Goal: Check status: Check status

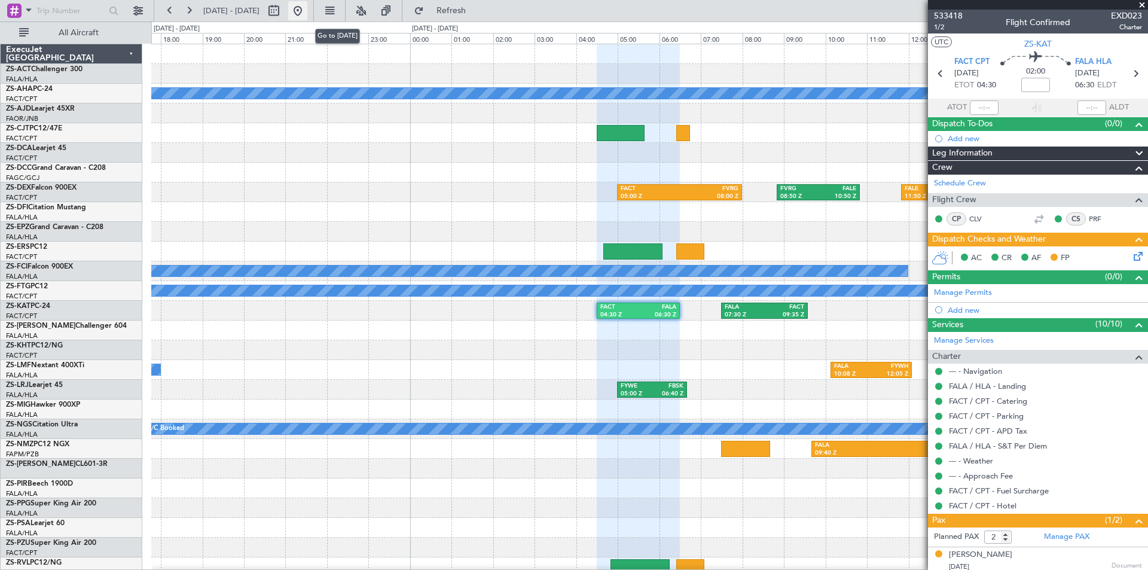
click at [307, 16] on button at bounding box center [297, 10] width 19 height 19
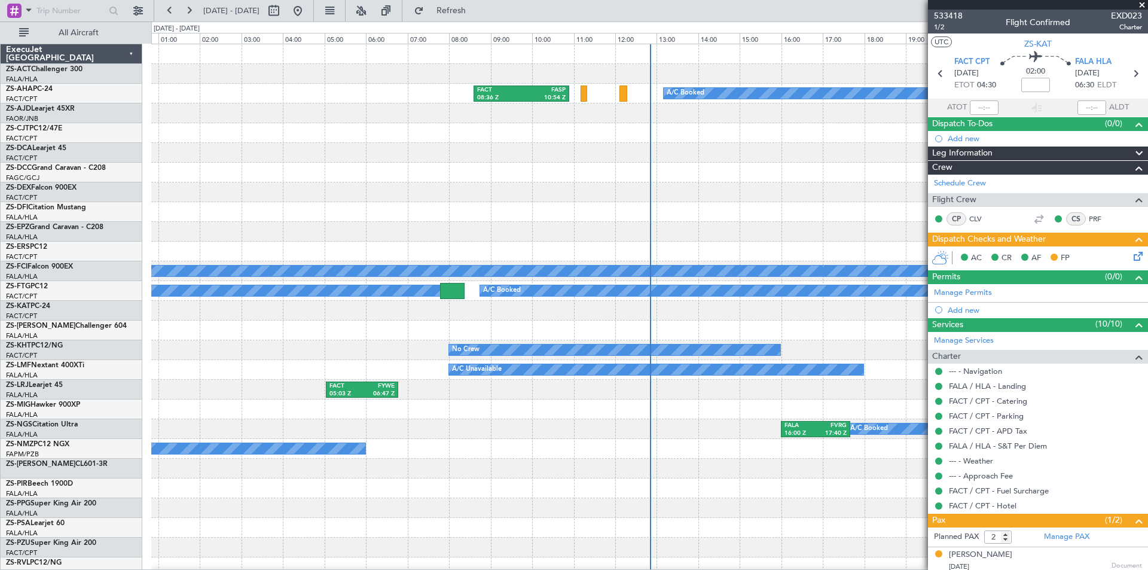
drag, startPoint x: 1144, startPoint y: 2, endPoint x: 1133, endPoint y: 8, distance: 11.5
click at [1144, 4] on span at bounding box center [1142, 5] width 12 height 11
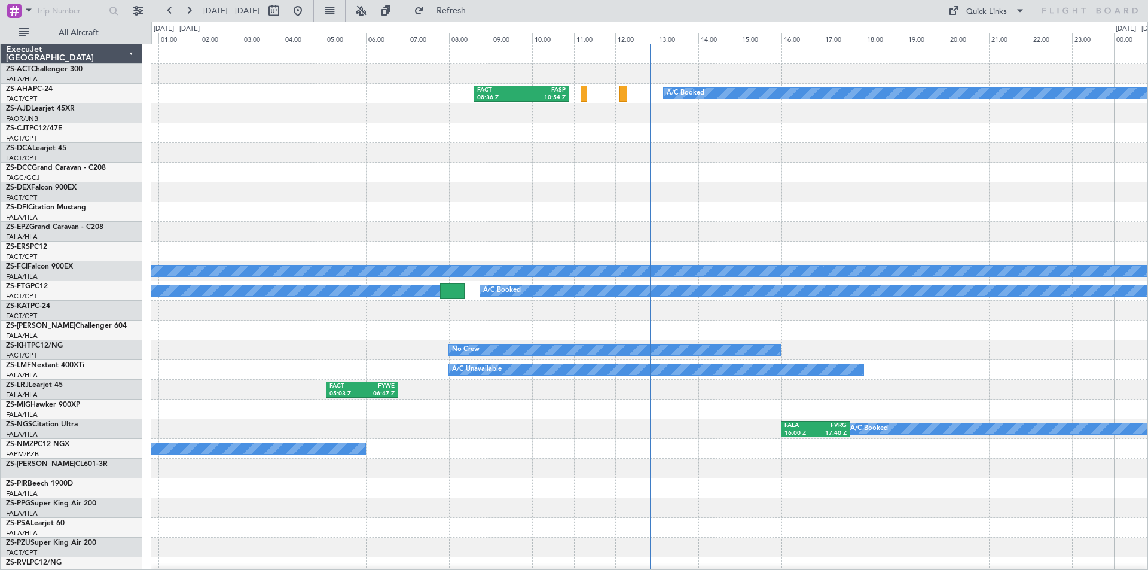
type input "0"
click at [360, 166] on div "A/C Booked FACT 08:36 Z FASP 10:54 Z FACT 05:00 Z FVRG 08:00 Z A/C Booked A/C B…" at bounding box center [649, 537] width 997 height 987
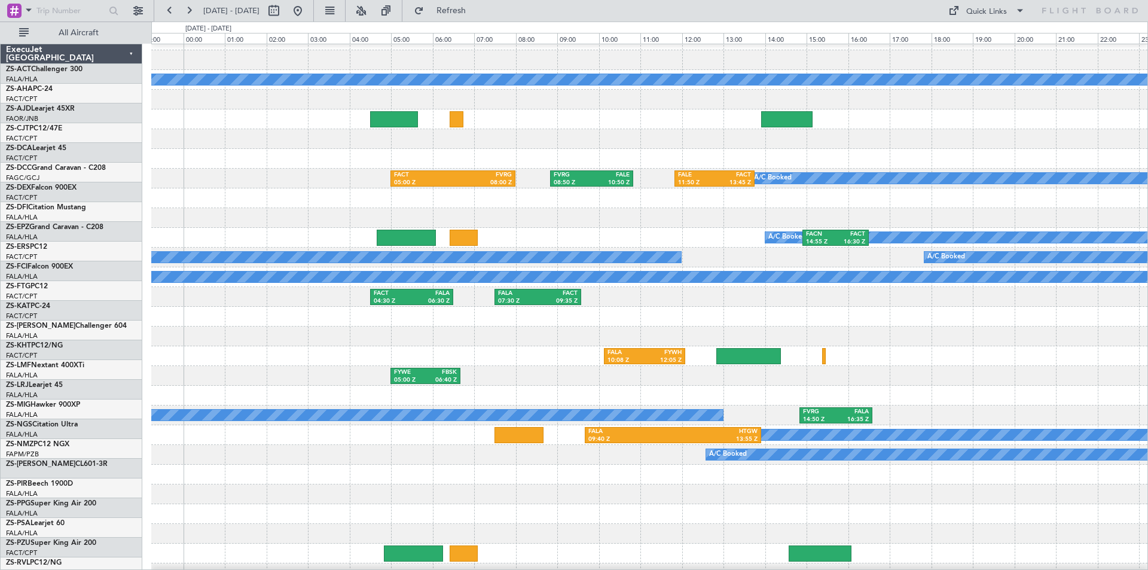
click at [69, 150] on div "A/C Booked FACT 05:00 Z FVRG 08:00 Z FVRG 08:50 Z FALE 10:50 Z FALE 11:50 Z FAC…" at bounding box center [574, 296] width 1148 height 549
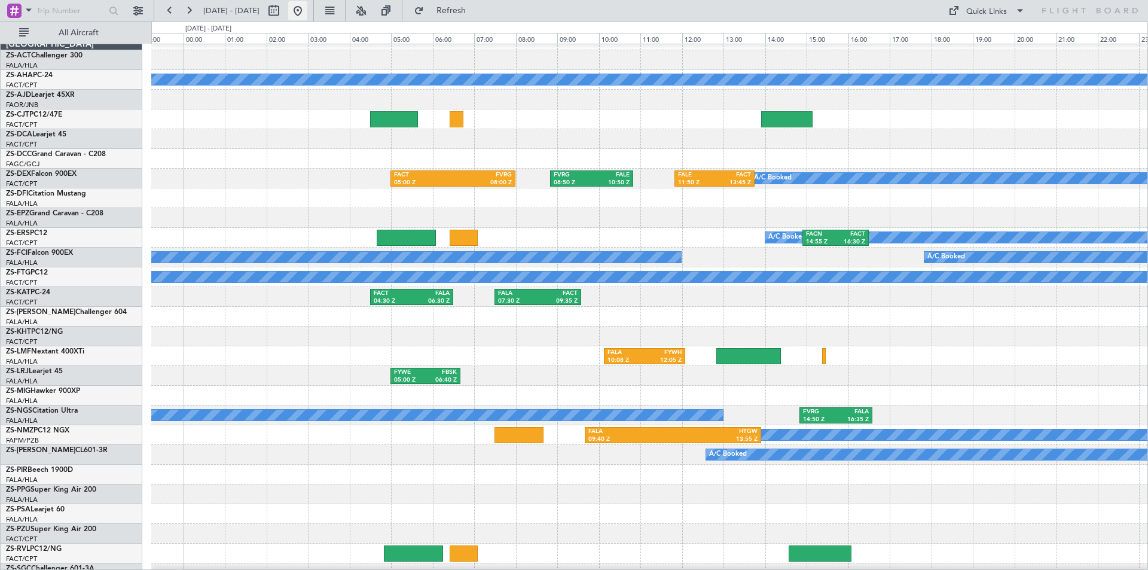
click at [307, 11] on button at bounding box center [297, 10] width 19 height 19
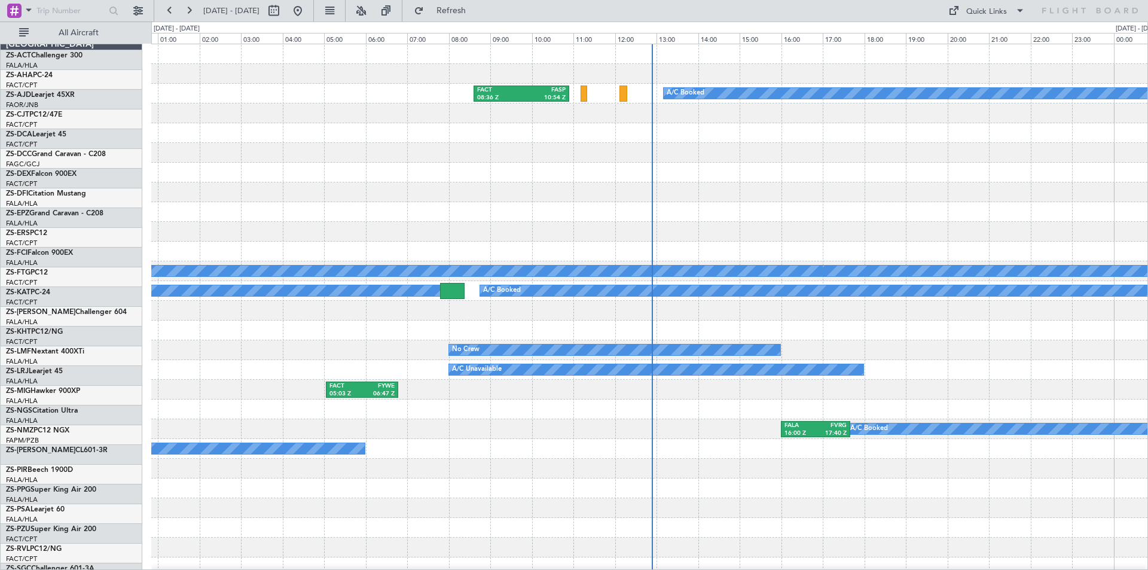
scroll to position [0, 0]
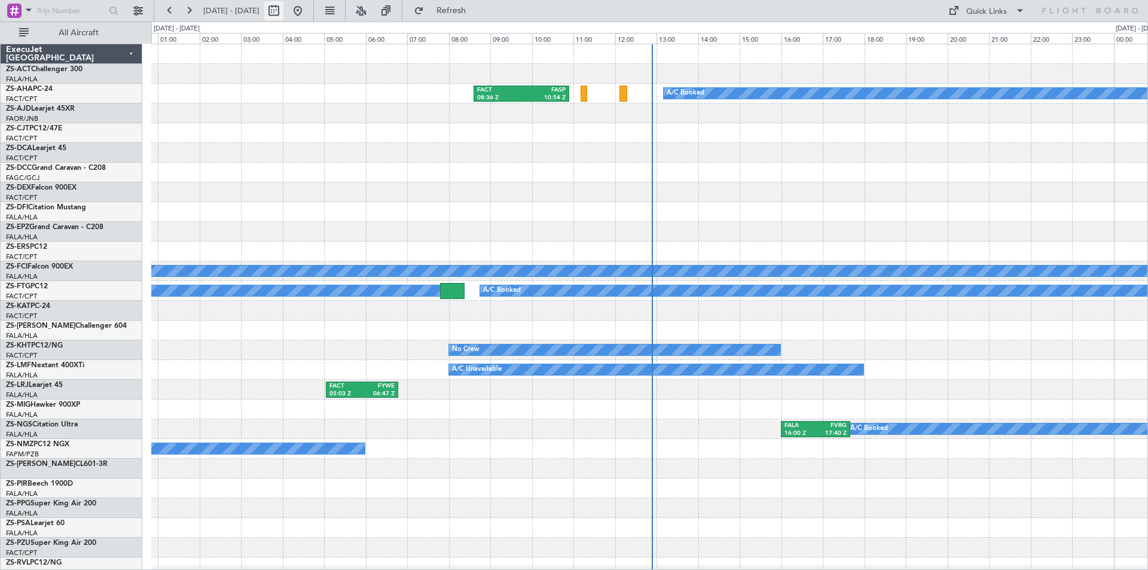
click at [284, 5] on button at bounding box center [273, 10] width 19 height 19
select select "9"
select select "2025"
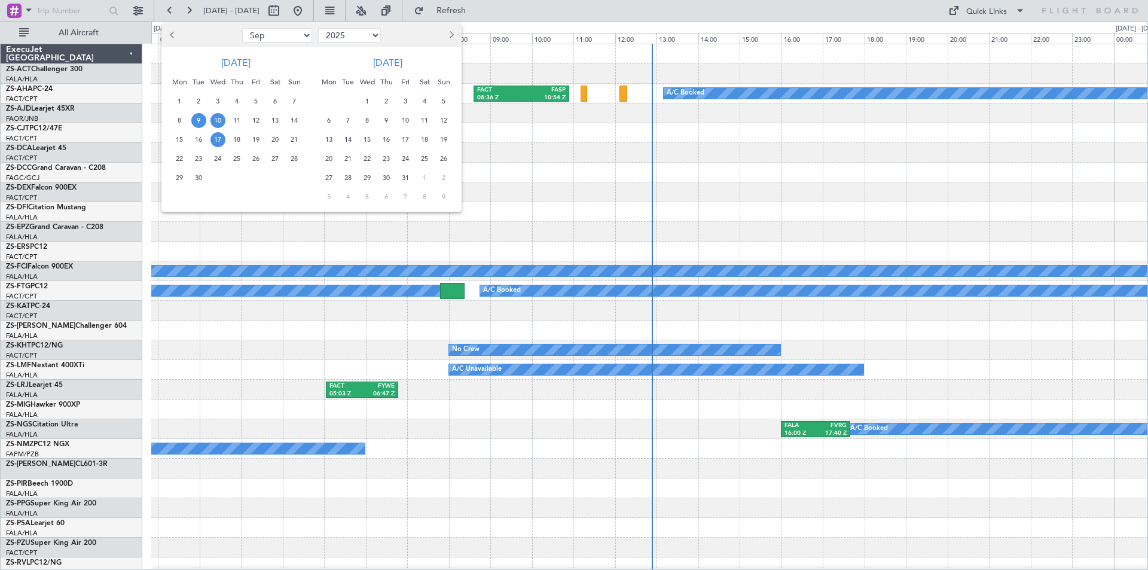
click at [219, 143] on span "17" at bounding box center [218, 139] width 15 height 15
drag, startPoint x: 219, startPoint y: 143, endPoint x: 335, endPoint y: 310, distance: 203.8
click at [219, 144] on span "17" at bounding box center [218, 139] width 15 height 15
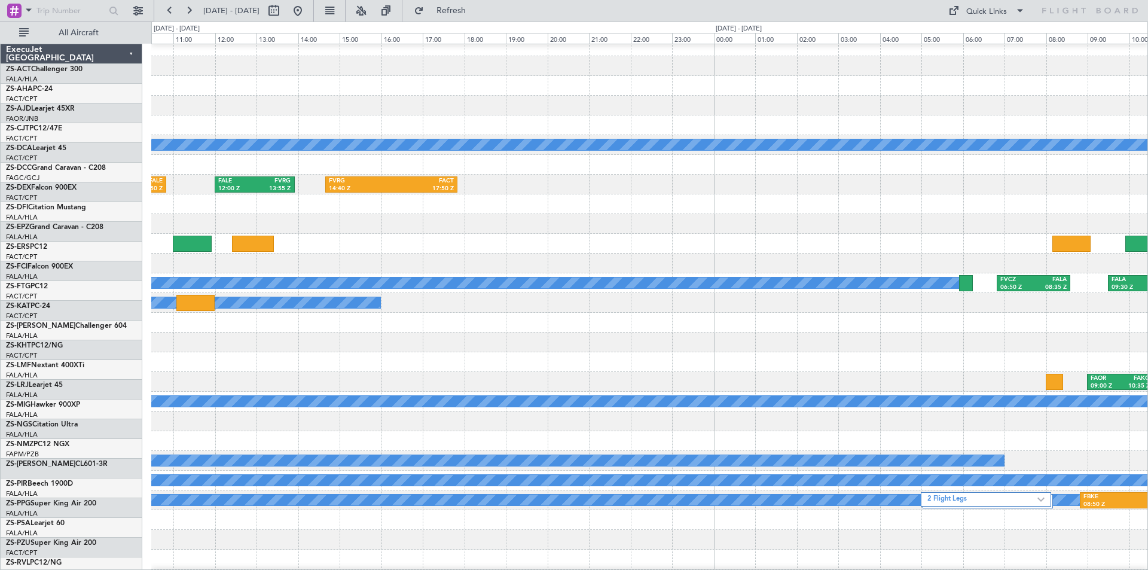
scroll to position [8, 0]
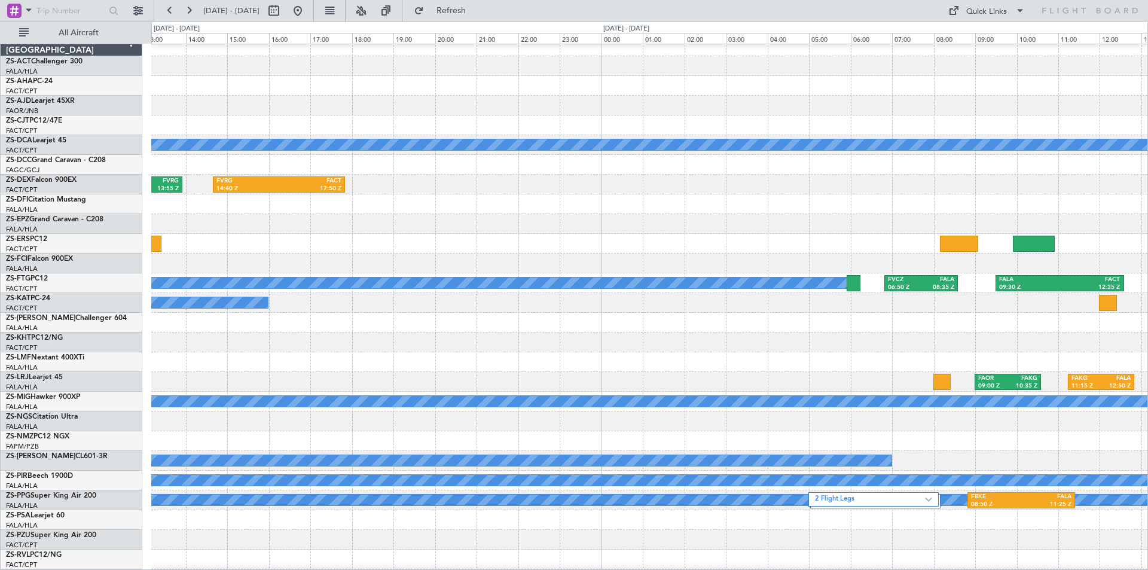
click at [324, 324] on div at bounding box center [649, 323] width 997 height 20
click at [307, 17] on button at bounding box center [297, 10] width 19 height 19
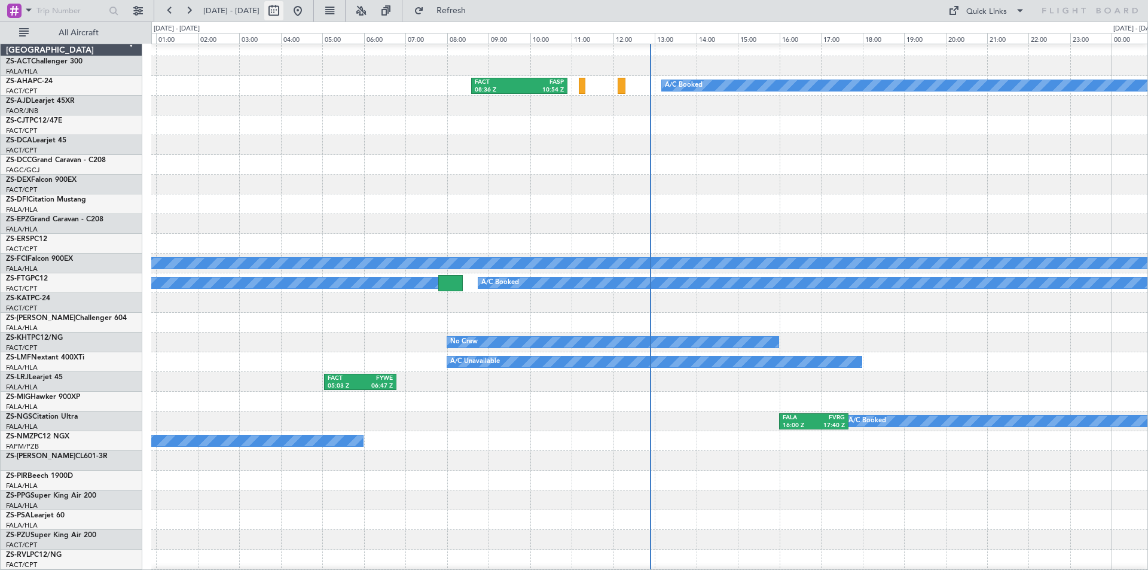
click at [284, 11] on button at bounding box center [273, 10] width 19 height 19
select select "9"
select select "2025"
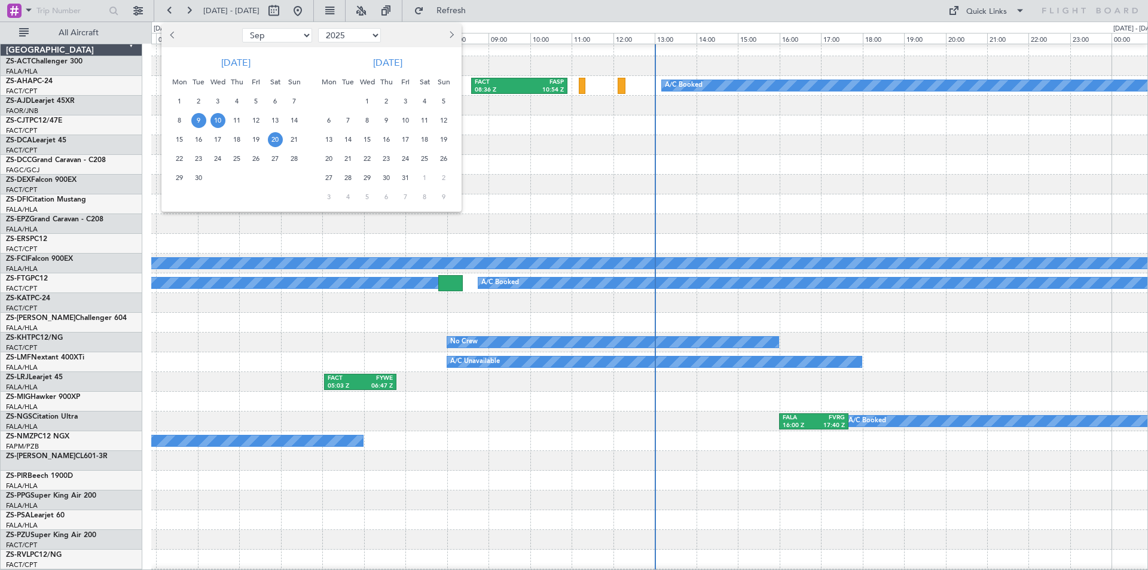
click at [275, 139] on span "20" at bounding box center [275, 139] width 15 height 15
drag, startPoint x: 178, startPoint y: 156, endPoint x: 187, endPoint y: 159, distance: 9.5
click at [178, 157] on span "22" at bounding box center [179, 158] width 15 height 15
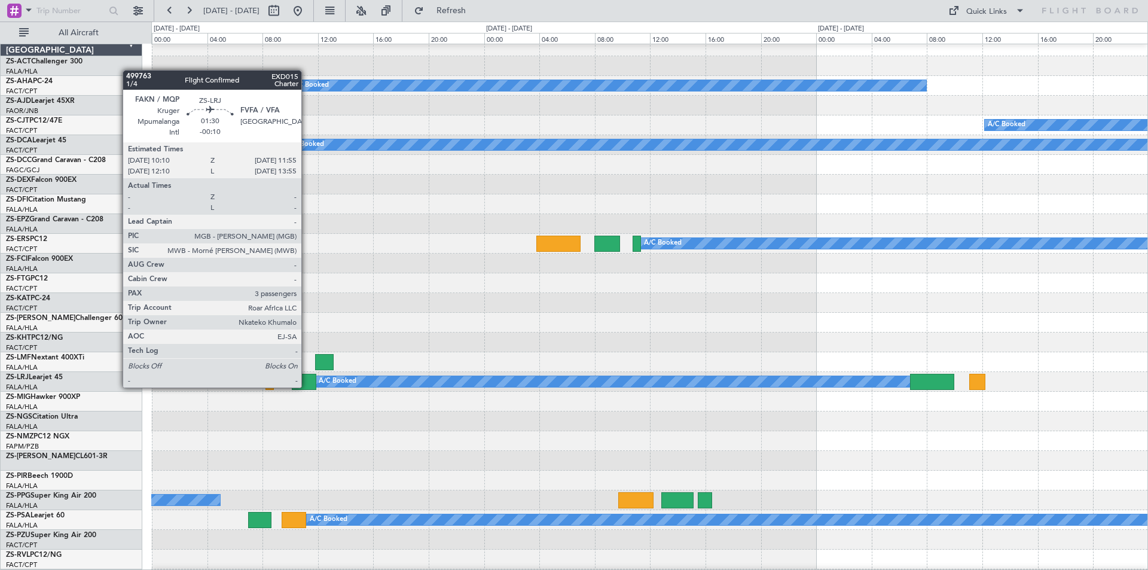
click at [307, 387] on div at bounding box center [304, 382] width 25 height 16
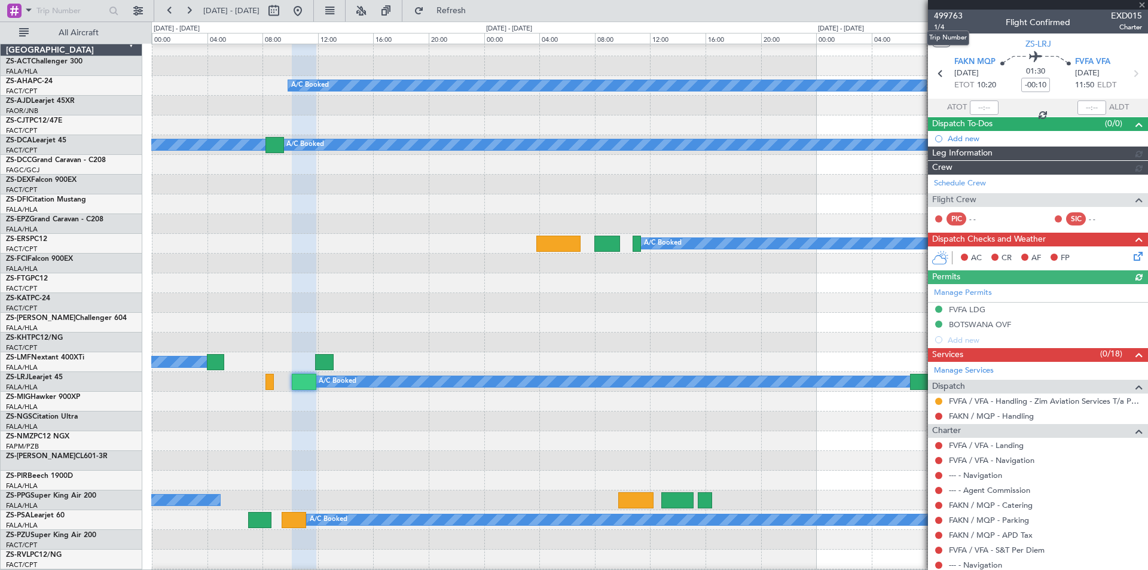
click at [947, 17] on span "499763" at bounding box center [948, 16] width 29 height 13
